Goal: Find specific page/section: Find specific page/section

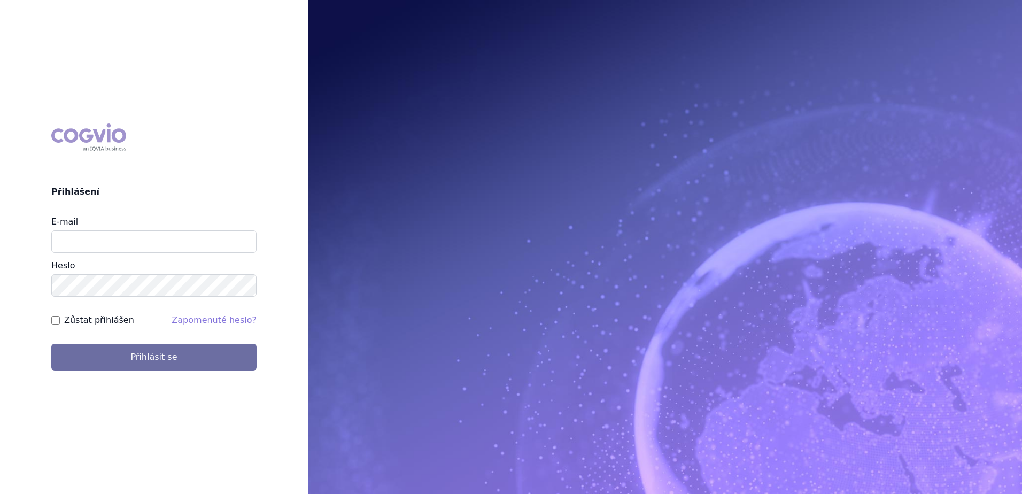
type input "[EMAIL_ADDRESS][DOMAIN_NAME]"
click at [51, 344] on button "Přihlásit se" at bounding box center [153, 357] width 205 height 27
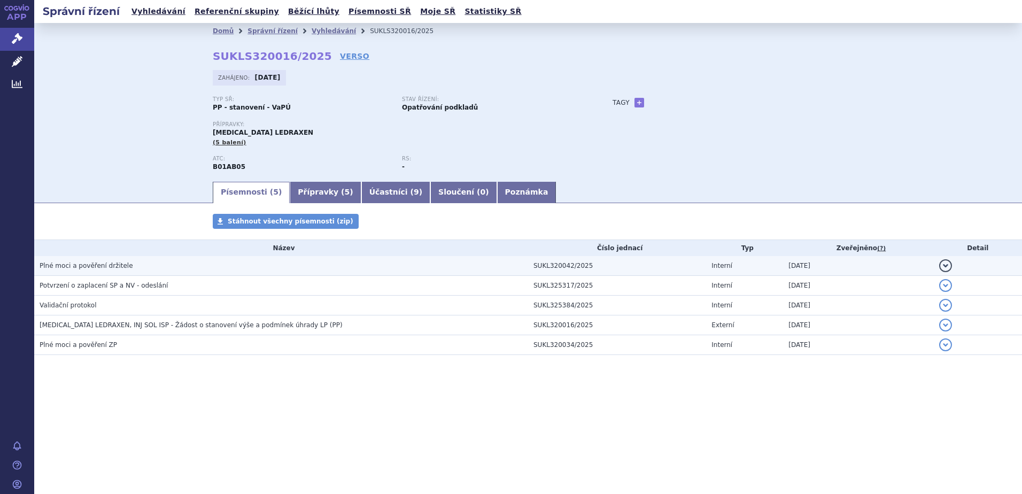
click at [132, 264] on h3 "Plné moci a pověření držitele" at bounding box center [284, 265] width 489 height 11
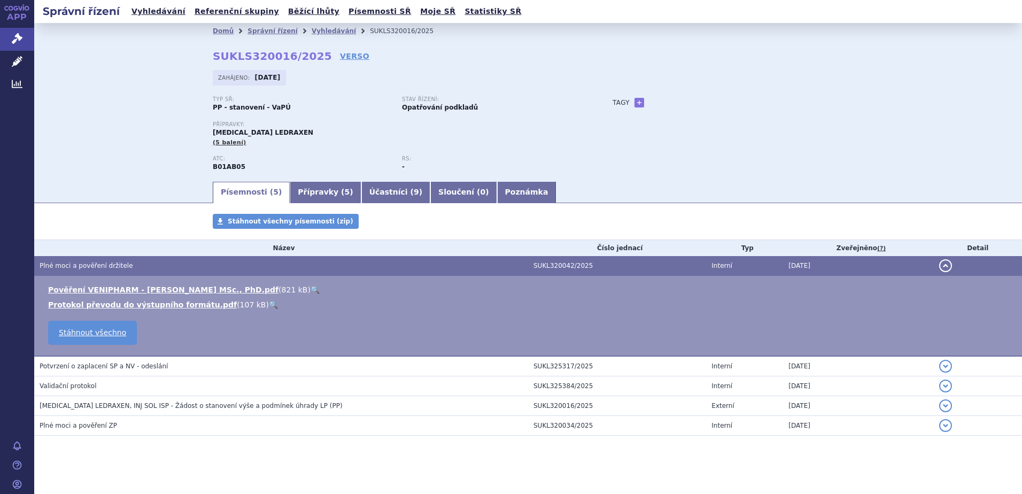
click at [311, 290] on link "🔍" at bounding box center [315, 289] width 9 height 9
